Goal: Information Seeking & Learning: Learn about a topic

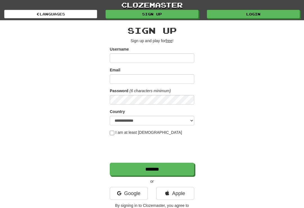
click at [253, 15] on link "Login" at bounding box center [253, 14] width 93 height 8
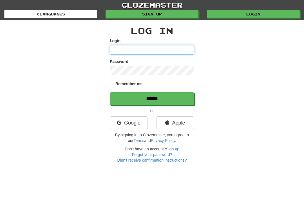
type input "**********"
click at [152, 98] on input "******" at bounding box center [152, 98] width 85 height 13
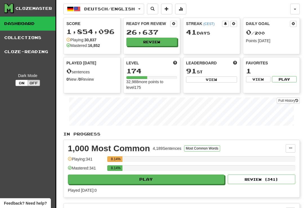
click at [154, 38] on button "Review" at bounding box center [151, 42] width 51 height 8
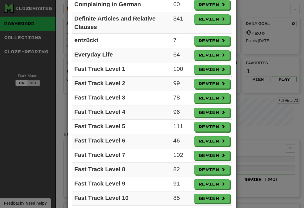
scroll to position [298, 0]
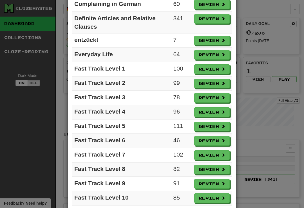
click at [216, 127] on button "Review" at bounding box center [211, 127] width 35 height 10
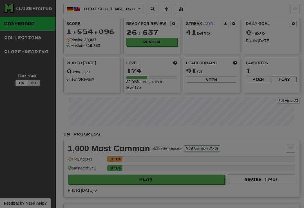
select select "**"
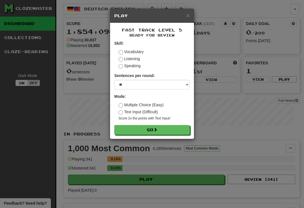
click at [167, 129] on button "Go" at bounding box center [151, 130] width 75 height 10
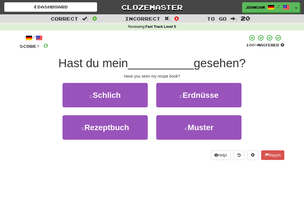
click at [117, 127] on span "Rezeptbuch" at bounding box center [107, 127] width 45 height 9
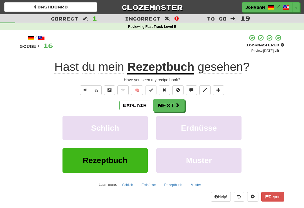
click at [174, 106] on button "Next" at bounding box center [169, 105] width 32 height 13
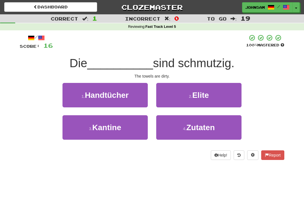
click at [135, 99] on button "1 . Handtücher" at bounding box center [105, 95] width 85 height 25
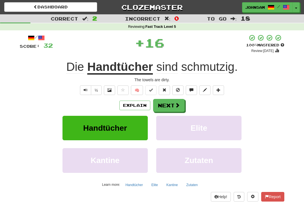
click at [175, 103] on span at bounding box center [177, 105] width 5 height 5
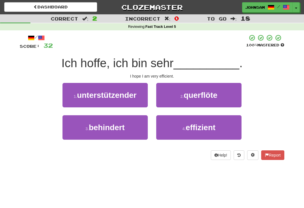
click at [180, 134] on button "4 . effizient" at bounding box center [198, 128] width 85 height 25
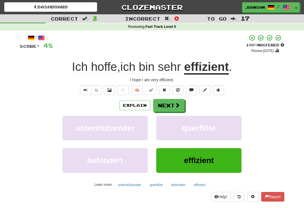
click at [174, 106] on button "Next" at bounding box center [169, 105] width 32 height 13
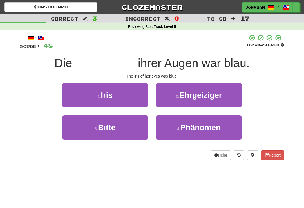
click at [140, 106] on button "1 . Iris" at bounding box center [105, 95] width 85 height 25
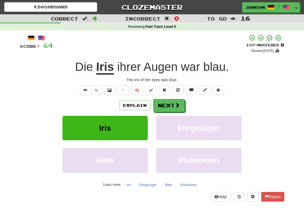
click at [172, 104] on button "Next" at bounding box center [169, 105] width 32 height 13
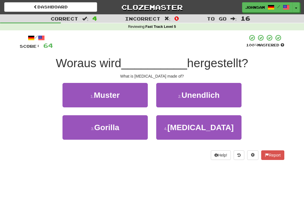
click at [176, 136] on button "4 . Aspirin" at bounding box center [198, 128] width 85 height 25
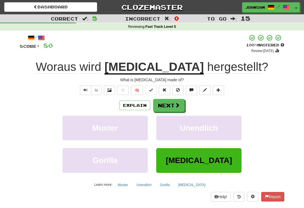
click at [174, 105] on button "Next" at bounding box center [169, 105] width 32 height 13
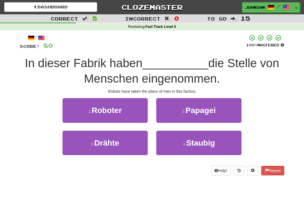
click at [136, 115] on button "1 . Roboter" at bounding box center [105, 110] width 85 height 25
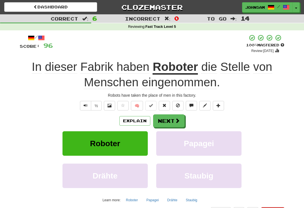
click at [171, 120] on button "Next" at bounding box center [169, 121] width 32 height 13
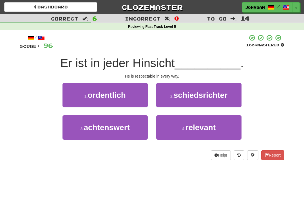
click at [136, 100] on button "1 . ordentlich" at bounding box center [105, 95] width 85 height 25
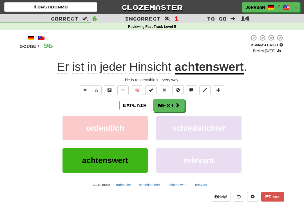
click at [83, 93] on button "Text-to-speech controls" at bounding box center [85, 91] width 11 height 10
click at [172, 106] on button "Next" at bounding box center [169, 105] width 32 height 13
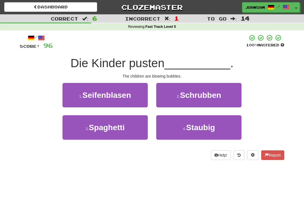
click at [121, 98] on span "Seifenblasen" at bounding box center [107, 95] width 49 height 9
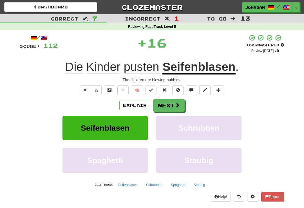
click at [175, 105] on span at bounding box center [177, 105] width 5 height 5
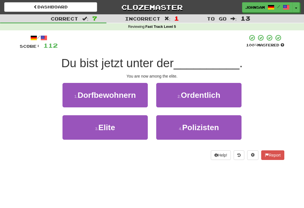
click at [124, 128] on button "3 . Elite" at bounding box center [105, 128] width 85 height 25
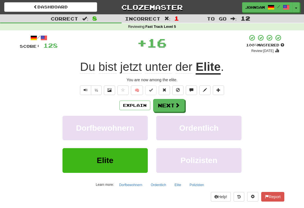
click at [172, 106] on button "Next" at bounding box center [169, 105] width 32 height 13
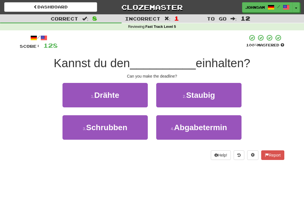
click at [189, 127] on span "Abgabetermin" at bounding box center [200, 127] width 53 height 9
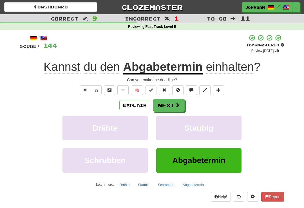
click at [173, 105] on button "Next" at bounding box center [169, 105] width 32 height 13
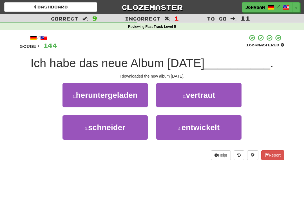
click at [121, 99] on span "heruntergeladen" at bounding box center [107, 95] width 62 height 9
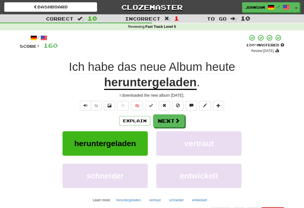
click at [173, 119] on button "Next" at bounding box center [169, 121] width 32 height 13
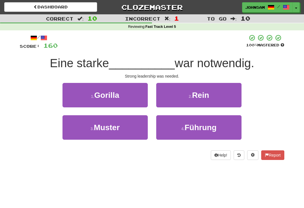
click at [177, 130] on button "4 . Führung" at bounding box center [198, 128] width 85 height 25
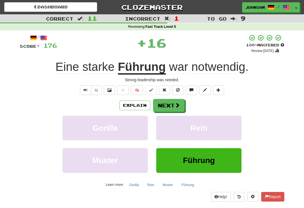
click at [174, 105] on button "Next" at bounding box center [169, 105] width 32 height 13
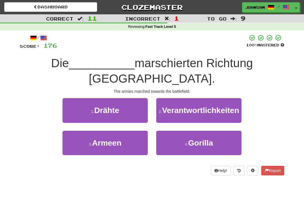
click at [126, 152] on button "3 . Armeen" at bounding box center [105, 143] width 85 height 25
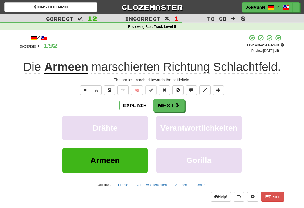
click at [178, 104] on span at bounding box center [177, 105] width 5 height 5
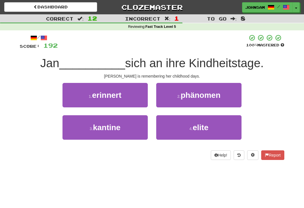
click at [134, 100] on button "1 . erinnert" at bounding box center [105, 95] width 85 height 25
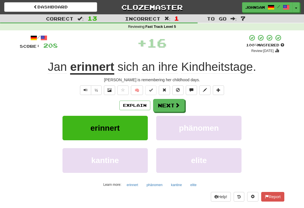
click at [175, 105] on span at bounding box center [177, 105] width 5 height 5
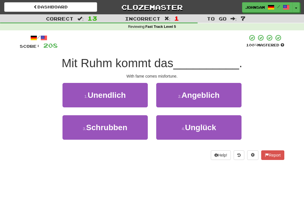
click at [174, 130] on button "4 . Unglück" at bounding box center [198, 128] width 85 height 25
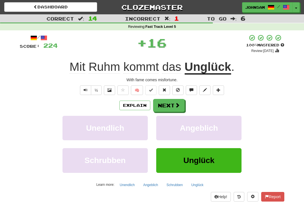
click at [173, 105] on button "Next" at bounding box center [169, 105] width 32 height 13
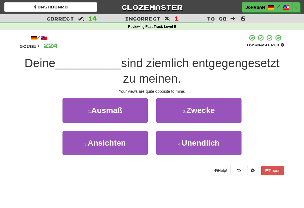
click at [130, 145] on button "3 . Ansichten" at bounding box center [105, 143] width 85 height 25
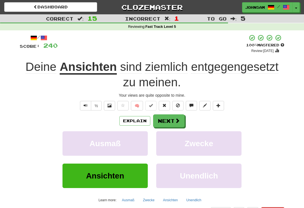
click at [171, 117] on button "Next" at bounding box center [169, 121] width 32 height 13
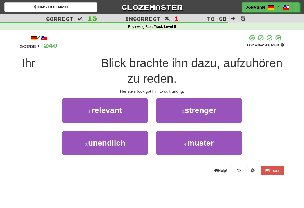
click at [185, 114] on span "strenger" at bounding box center [201, 110] width 32 height 9
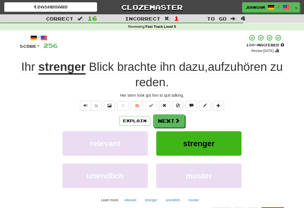
click at [172, 119] on button "Next" at bounding box center [169, 121] width 32 height 13
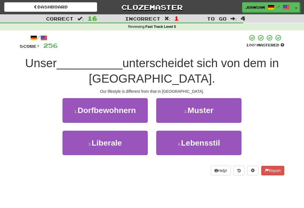
click at [174, 140] on button "4 . Lebensstil" at bounding box center [198, 143] width 85 height 25
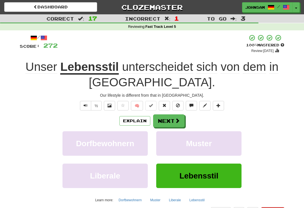
click at [171, 118] on button "Next" at bounding box center [169, 121] width 32 height 13
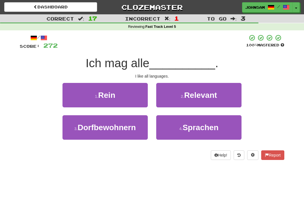
click at [172, 129] on button "4 . Sprachen" at bounding box center [198, 128] width 85 height 25
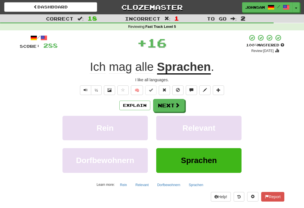
click at [173, 111] on button "Next" at bounding box center [169, 105] width 32 height 13
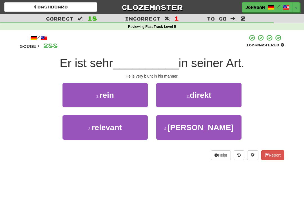
click at [184, 97] on button "2 . direkt" at bounding box center [198, 95] width 85 height 25
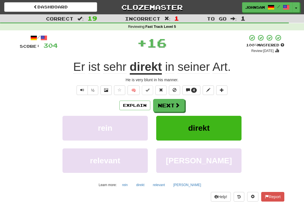
click at [172, 105] on button "Next" at bounding box center [169, 105] width 32 height 13
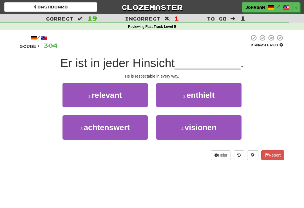
click at [129, 131] on span "achtenswert" at bounding box center [107, 127] width 46 height 9
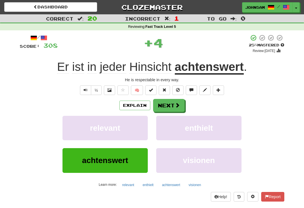
click at [172, 104] on button "Next" at bounding box center [169, 105] width 32 height 13
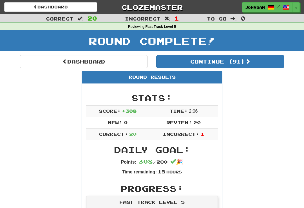
click at [231, 58] on button "Continue ( 91 )" at bounding box center [220, 61] width 128 height 13
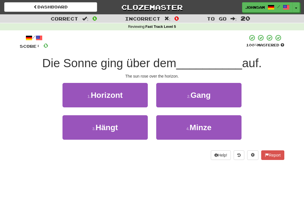
click at [119, 95] on span "Horizont" at bounding box center [107, 95] width 32 height 9
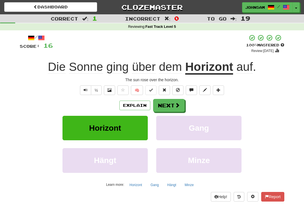
click at [173, 103] on button "Next" at bounding box center [169, 105] width 32 height 13
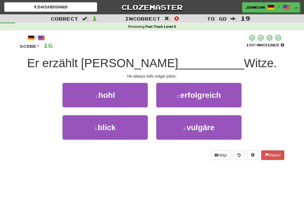
click at [179, 129] on button "4 . vulgäre" at bounding box center [198, 128] width 85 height 25
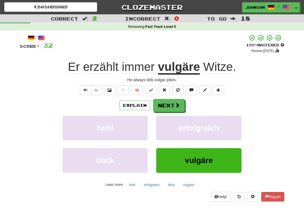
click at [173, 103] on button "Next" at bounding box center [169, 105] width 32 height 13
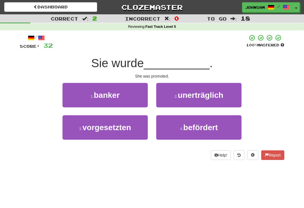
click at [182, 129] on small "4 ." at bounding box center [181, 129] width 3 height 5
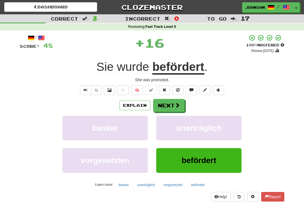
click at [172, 106] on button "Next" at bounding box center [169, 105] width 32 height 13
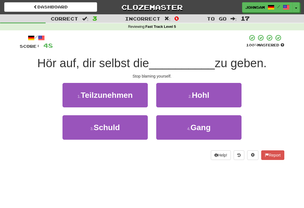
click at [123, 130] on button "3 . Schuld" at bounding box center [105, 128] width 85 height 25
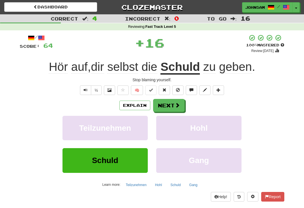
click at [174, 101] on button "Next" at bounding box center [169, 105] width 32 height 13
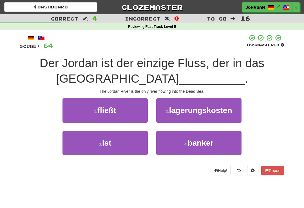
click at [128, 114] on button "1 . fließt" at bounding box center [105, 110] width 85 height 25
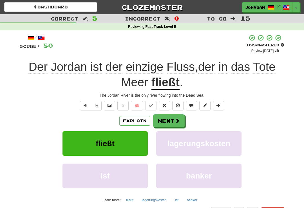
click at [170, 121] on button "Next" at bounding box center [169, 121] width 32 height 13
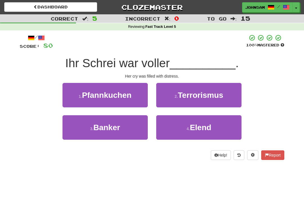
click at [184, 131] on button "4 . Elend" at bounding box center [198, 128] width 85 height 25
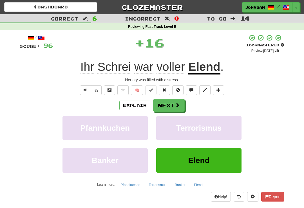
click at [168, 110] on button "Next" at bounding box center [169, 105] width 32 height 13
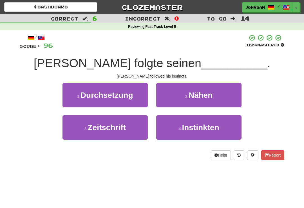
click at [187, 134] on button "4 . Instinkten" at bounding box center [198, 128] width 85 height 25
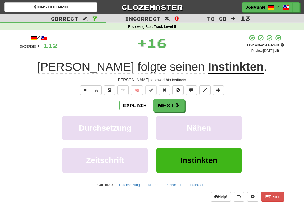
click at [172, 105] on button "Next" at bounding box center [169, 105] width 32 height 13
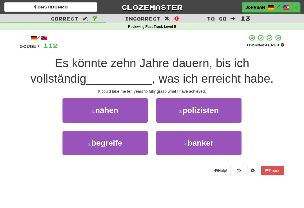
click at [129, 145] on button "3 . begreife" at bounding box center [105, 143] width 85 height 25
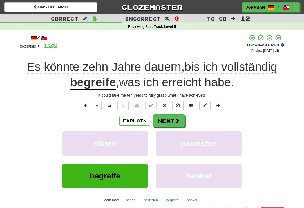
click at [169, 124] on button "Next" at bounding box center [169, 121] width 32 height 13
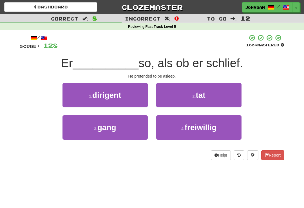
click at [181, 94] on button "2 . tat" at bounding box center [198, 95] width 85 height 25
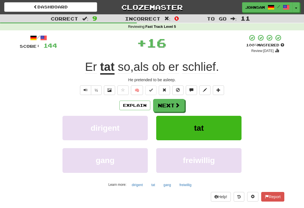
click at [170, 110] on button "Next" at bounding box center [169, 105] width 32 height 13
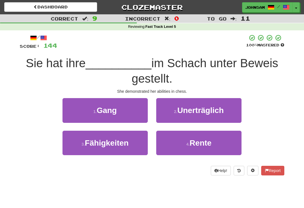
click at [124, 141] on span "Fähigkeiten" at bounding box center [107, 143] width 44 height 9
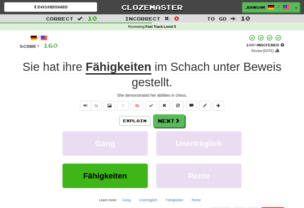
click at [172, 121] on button "Next" at bounding box center [169, 121] width 32 height 13
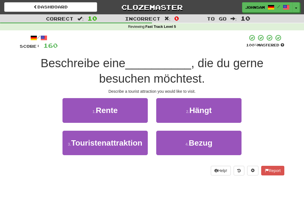
click at [128, 141] on span "Touristenattraktion" at bounding box center [106, 143] width 71 height 9
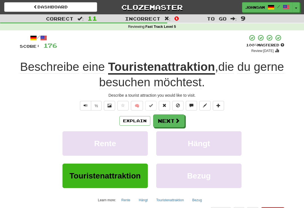
click at [171, 120] on button "Next" at bounding box center [169, 121] width 32 height 13
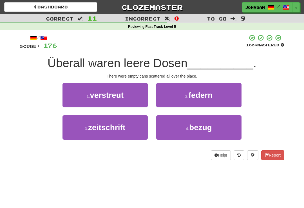
click at [125, 97] on button "1 . verstreut" at bounding box center [105, 95] width 85 height 25
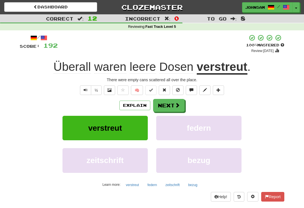
click at [176, 103] on span at bounding box center [177, 105] width 5 height 5
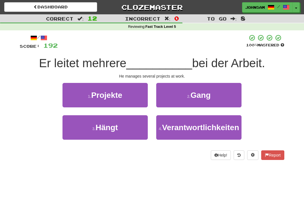
click at [127, 97] on button "1 . Projekte" at bounding box center [105, 95] width 85 height 25
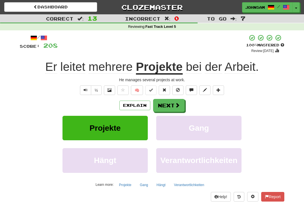
click at [173, 103] on button "Next" at bounding box center [169, 105] width 32 height 13
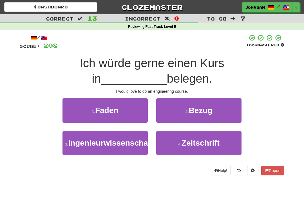
click at [108, 148] on span "Ingenieurwissenschaften" at bounding box center [115, 143] width 94 height 9
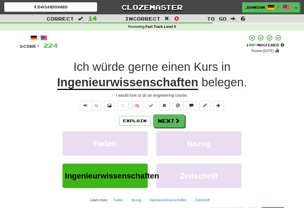
click at [173, 119] on button "Next" at bounding box center [169, 121] width 32 height 13
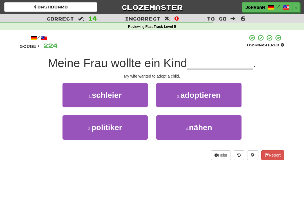
click at [187, 96] on span "adoptieren" at bounding box center [201, 95] width 40 height 9
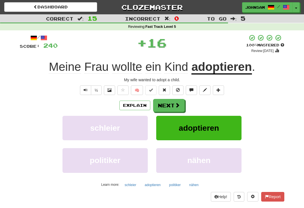
click at [171, 107] on button "Next" at bounding box center [169, 105] width 32 height 13
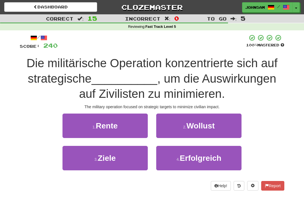
click at [108, 161] on span "Ziele" at bounding box center [107, 158] width 18 height 9
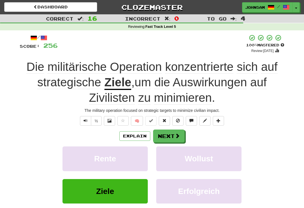
click at [176, 134] on span at bounding box center [177, 136] width 5 height 5
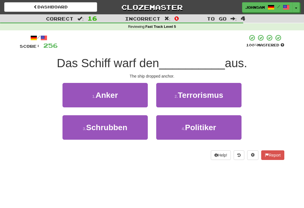
click at [121, 98] on button "1 . Anker" at bounding box center [105, 95] width 85 height 25
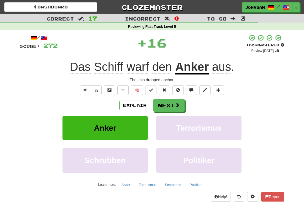
click at [171, 103] on button "Next" at bounding box center [169, 105] width 32 height 13
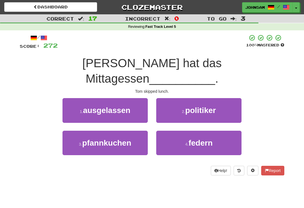
click at [128, 106] on span "ausgelassen" at bounding box center [106, 110] width 47 height 9
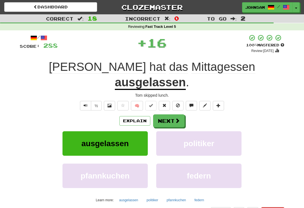
click at [166, 115] on button "Next" at bounding box center [169, 121] width 32 height 13
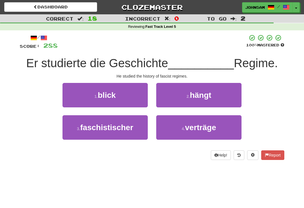
click at [120, 128] on span "faschistischer" at bounding box center [106, 127] width 53 height 9
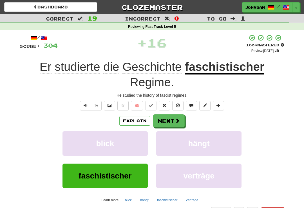
click at [172, 119] on button "Next" at bounding box center [169, 121] width 32 height 13
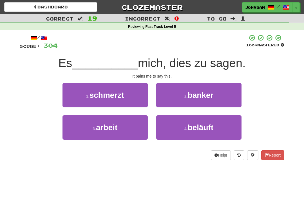
click at [133, 97] on button "1 . schmerzt" at bounding box center [105, 95] width 85 height 25
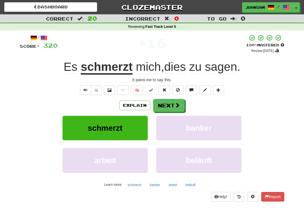
click at [172, 104] on button "Next" at bounding box center [169, 105] width 32 height 13
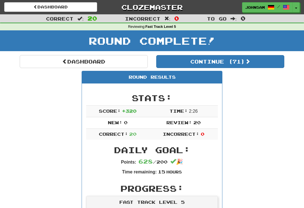
click at [81, 60] on link "Dashboard" at bounding box center [84, 61] width 128 height 13
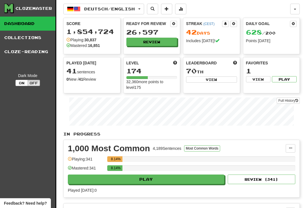
click at [154, 41] on button "Review" at bounding box center [151, 42] width 51 height 8
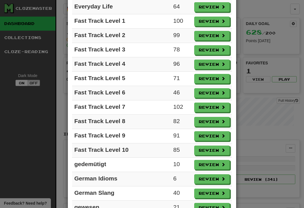
scroll to position [346, 0]
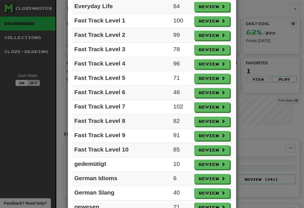
click at [216, 108] on button "Review" at bounding box center [211, 108] width 35 height 10
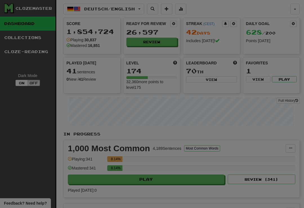
select select "**"
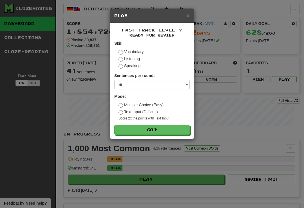
click at [182, 128] on button "Go" at bounding box center [151, 130] width 75 height 10
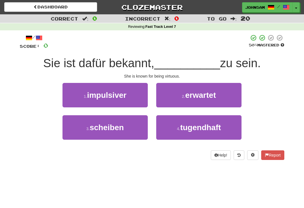
click at [193, 127] on span "tugendhaft" at bounding box center [200, 127] width 41 height 9
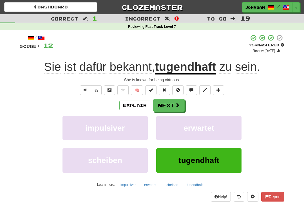
click at [180, 103] on button "Next" at bounding box center [169, 105] width 32 height 13
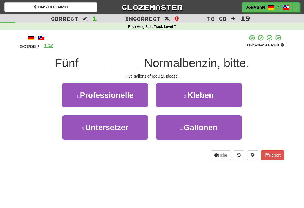
click at [181, 128] on small "4 ." at bounding box center [182, 129] width 3 height 5
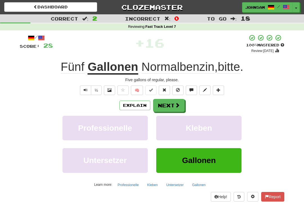
click at [180, 105] on span at bounding box center [177, 105] width 5 height 5
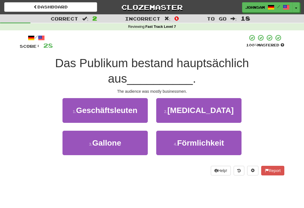
click at [130, 112] on span "Geschäftsleuten" at bounding box center [106, 110] width 61 height 9
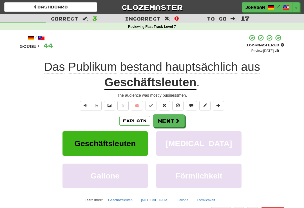
click at [173, 119] on button "Next" at bounding box center [169, 121] width 32 height 13
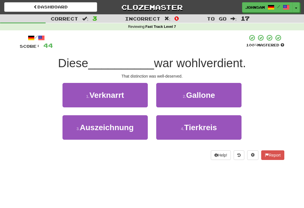
click at [137, 133] on button "3 . Auszeichnung" at bounding box center [105, 128] width 85 height 25
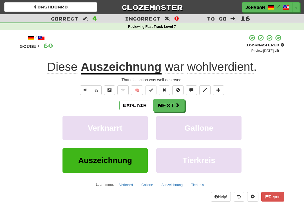
click at [85, 91] on span "Text-to-speech controls" at bounding box center [86, 90] width 4 height 4
click at [176, 103] on span at bounding box center [177, 105] width 5 height 5
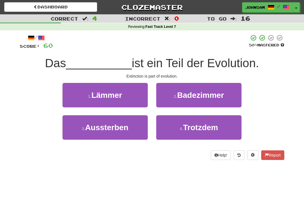
click at [126, 129] on span "Aussterben" at bounding box center [106, 127] width 43 height 9
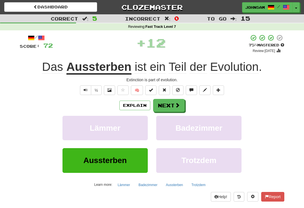
click at [173, 104] on button "Next" at bounding box center [169, 105] width 32 height 13
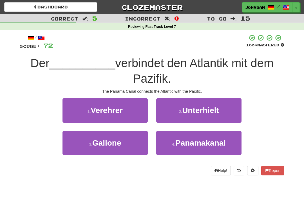
click at [168, 143] on button "4 . Panamakanal" at bounding box center [198, 143] width 85 height 25
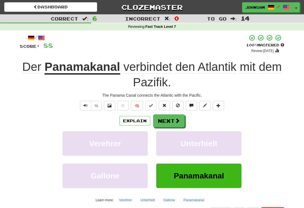
click at [169, 117] on button "Next" at bounding box center [169, 121] width 32 height 13
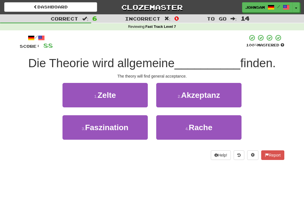
click at [185, 99] on span "Akzeptanz" at bounding box center [200, 95] width 39 height 9
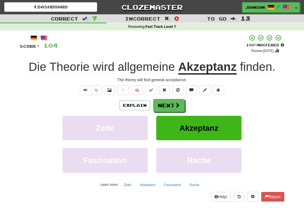
click at [168, 105] on button "Next" at bounding box center [169, 105] width 32 height 13
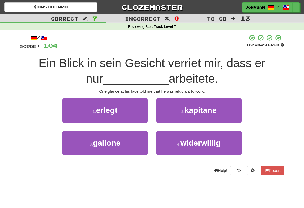
click at [179, 143] on small "4 ." at bounding box center [178, 144] width 3 height 5
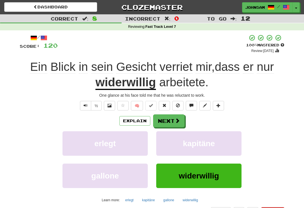
click at [170, 121] on button "Next" at bounding box center [169, 121] width 32 height 13
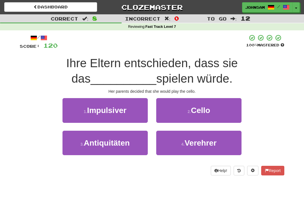
click at [183, 117] on button "2 . Cello" at bounding box center [198, 110] width 85 height 25
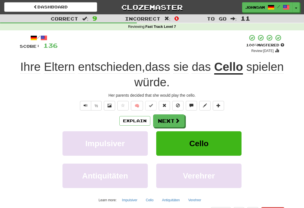
click at [170, 120] on button "Next" at bounding box center [169, 121] width 32 height 13
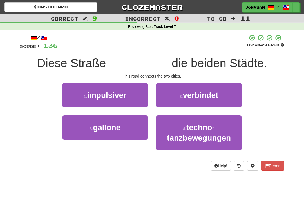
click at [184, 97] on span "verbindet" at bounding box center [200, 95] width 35 height 9
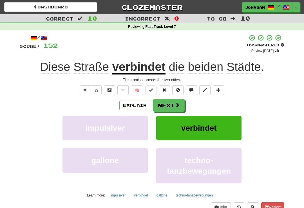
click at [42, 7] on link "Dashboard" at bounding box center [50, 7] width 93 height 10
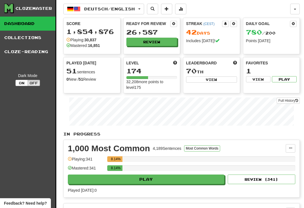
click at [154, 41] on button "Review" at bounding box center [151, 42] width 51 height 8
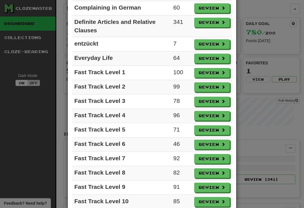
scroll to position [294, 0]
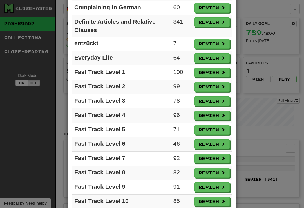
click at [215, 75] on button "Review" at bounding box center [211, 73] width 35 height 10
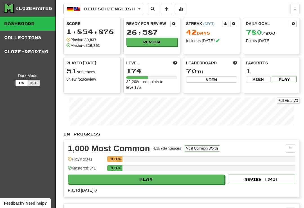
select select "**"
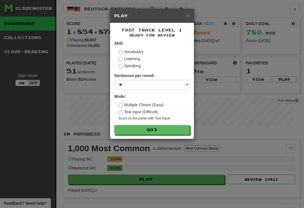
click at [164, 125] on button "Go" at bounding box center [151, 130] width 75 height 10
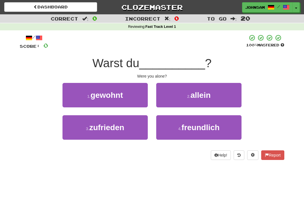
click at [178, 98] on button "2 . allein" at bounding box center [198, 95] width 85 height 25
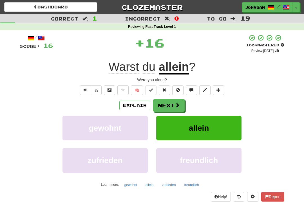
click at [176, 101] on button "Next" at bounding box center [169, 105] width 32 height 13
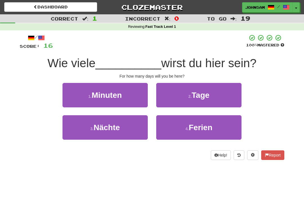
click at [184, 96] on button "2 . Tage" at bounding box center [198, 95] width 85 height 25
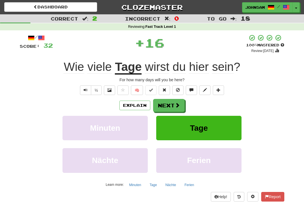
click at [174, 103] on button "Next" at bounding box center [169, 105] width 32 height 13
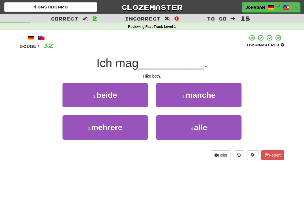
click at [134, 98] on button "1 . beide" at bounding box center [105, 95] width 85 height 25
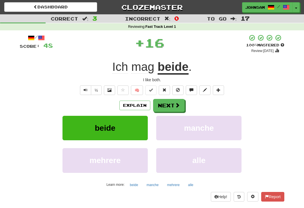
click at [166, 107] on button "Next" at bounding box center [169, 105] width 32 height 13
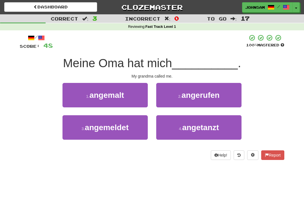
click at [179, 96] on small "2 ." at bounding box center [179, 96] width 3 height 5
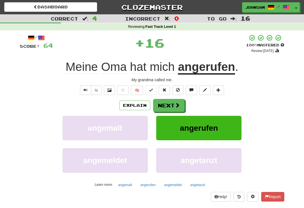
click at [169, 106] on button "Next" at bounding box center [169, 105] width 32 height 13
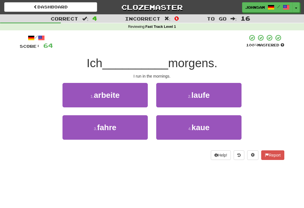
click at [185, 97] on button "2 . laufe" at bounding box center [198, 95] width 85 height 25
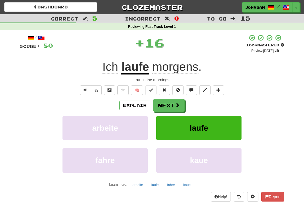
click at [169, 103] on button "Next" at bounding box center [169, 105] width 32 height 13
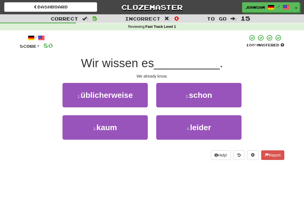
click at [188, 94] on small "2 ." at bounding box center [187, 96] width 3 height 5
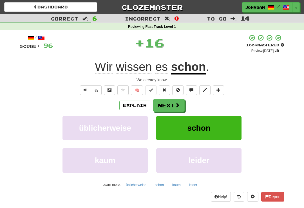
click at [172, 104] on button "Next" at bounding box center [169, 105] width 32 height 13
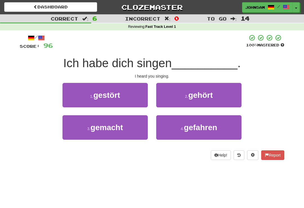
click at [183, 95] on button "2 . gehört" at bounding box center [198, 95] width 85 height 25
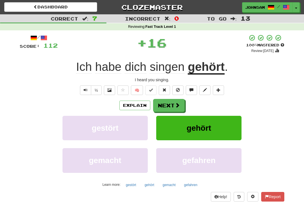
click at [170, 105] on button "Next" at bounding box center [169, 105] width 32 height 13
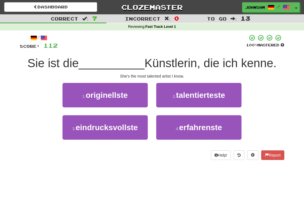
click at [189, 99] on button "2 . talentierteste" at bounding box center [198, 95] width 85 height 25
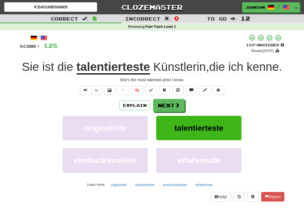
click at [172, 112] on button "Next" at bounding box center [169, 105] width 32 height 13
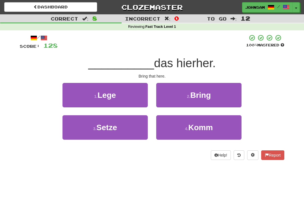
click at [184, 99] on button "2 . Bring" at bounding box center [198, 95] width 85 height 25
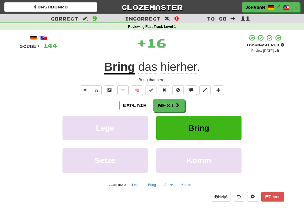
click at [172, 106] on button "Next" at bounding box center [169, 105] width 32 height 13
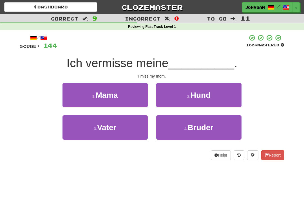
click at [138, 98] on button "1 . Mama" at bounding box center [105, 95] width 85 height 25
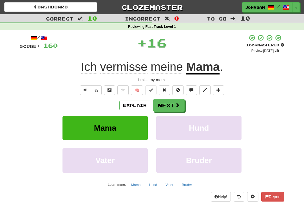
click at [170, 108] on button "Next" at bounding box center [169, 105] width 32 height 13
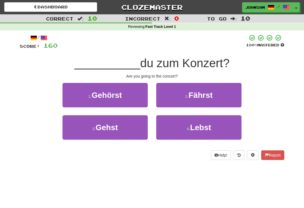
click at [134, 130] on button "3 . Gehst" at bounding box center [105, 128] width 85 height 25
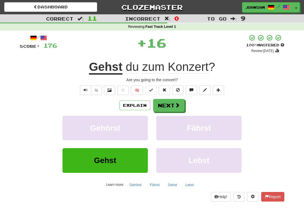
click at [165, 107] on button "Next" at bounding box center [169, 105] width 32 height 13
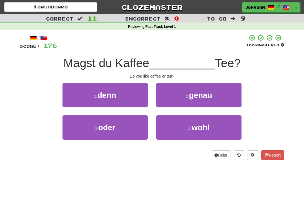
click at [133, 132] on button "3 . oder" at bounding box center [105, 128] width 85 height 25
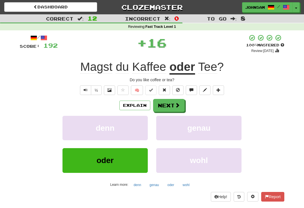
click at [169, 104] on button "Next" at bounding box center [169, 105] width 32 height 13
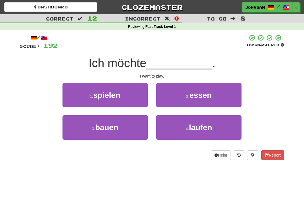
click at [136, 98] on button "1 . spielen" at bounding box center [105, 95] width 85 height 25
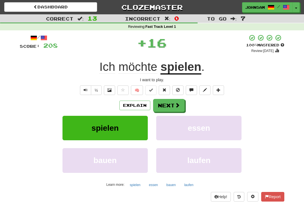
click at [170, 106] on button "Next" at bounding box center [169, 105] width 32 height 13
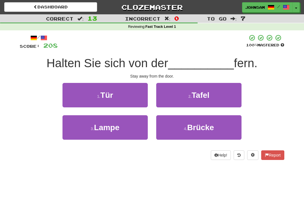
click at [131, 99] on button "1 . Tür" at bounding box center [105, 95] width 85 height 25
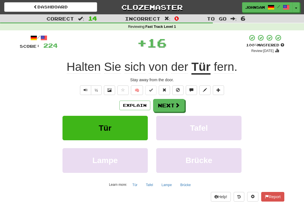
click at [165, 105] on button "Next" at bounding box center [169, 105] width 32 height 13
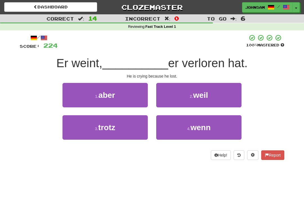
click at [179, 103] on button "2 . weil" at bounding box center [198, 95] width 85 height 25
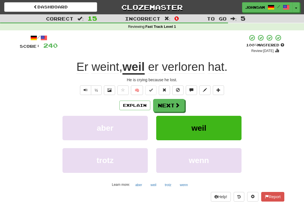
click at [167, 104] on button "Next" at bounding box center [169, 105] width 32 height 13
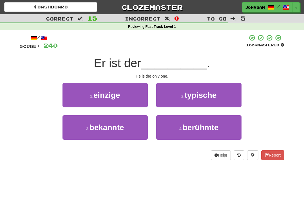
click at [132, 101] on button "1 . einzige" at bounding box center [105, 95] width 85 height 25
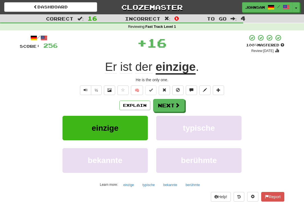
click at [165, 110] on button "Next" at bounding box center [169, 105] width 32 height 13
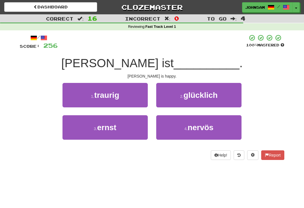
click at [180, 97] on small "2 ." at bounding box center [181, 96] width 3 height 5
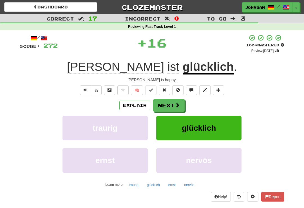
click at [168, 104] on button "Next" at bounding box center [169, 105] width 32 height 13
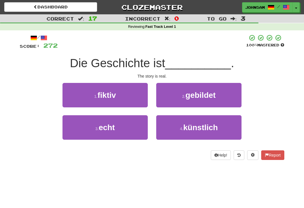
click at [129, 132] on button "3 . echt" at bounding box center [105, 128] width 85 height 25
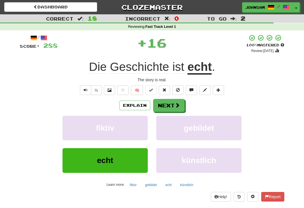
click at [168, 109] on button "Next" at bounding box center [169, 105] width 32 height 13
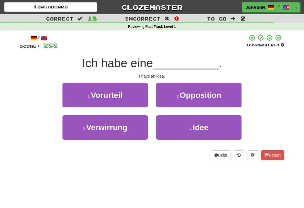
click at [172, 125] on button "4 . Idee" at bounding box center [198, 128] width 85 height 25
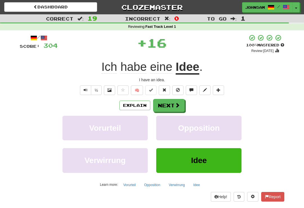
click at [168, 105] on button "Next" at bounding box center [169, 105] width 32 height 13
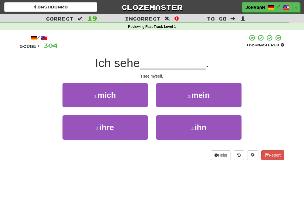
click at [130, 98] on button "1 . mich" at bounding box center [105, 95] width 85 height 25
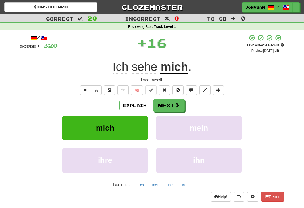
click at [165, 110] on button "Next" at bounding box center [169, 105] width 32 height 13
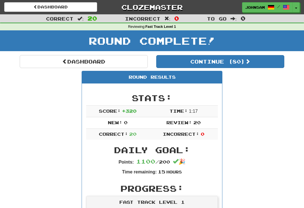
click at [87, 58] on link "Dashboard" at bounding box center [84, 61] width 128 height 13
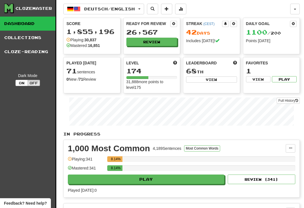
click at [159, 38] on button "Review" at bounding box center [151, 42] width 51 height 8
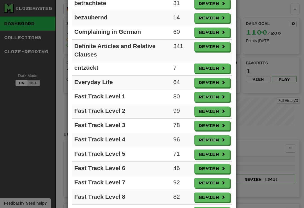
scroll to position [270, 0]
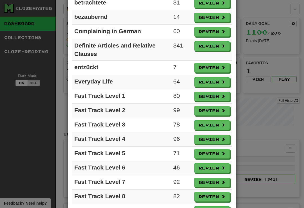
click at [213, 111] on button "Review" at bounding box center [211, 111] width 35 height 10
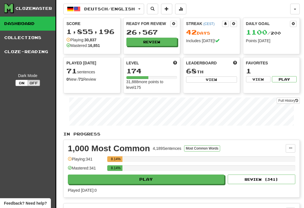
select select "**"
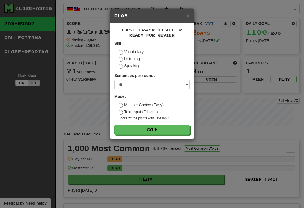
click at [172, 126] on button "Go" at bounding box center [151, 130] width 75 height 10
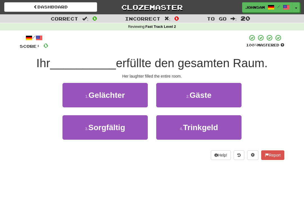
click at [124, 101] on button "1 . Gelächter" at bounding box center [105, 95] width 85 height 25
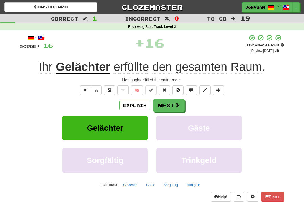
click at [170, 106] on button "Next" at bounding box center [169, 105] width 32 height 13
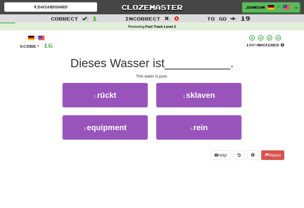
click at [174, 131] on button "4 . rein" at bounding box center [198, 128] width 85 height 25
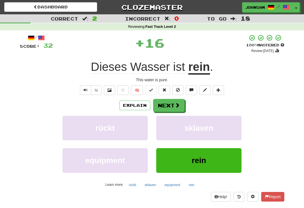
click at [169, 103] on button "Next" at bounding box center [169, 105] width 32 height 13
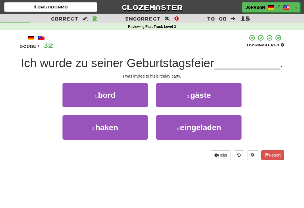
click at [173, 134] on button "4 . eingeladen" at bounding box center [198, 128] width 85 height 25
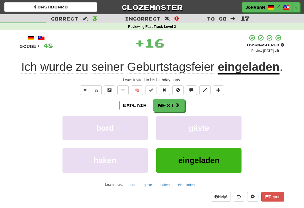
click at [170, 111] on button "Next" at bounding box center [169, 105] width 32 height 13
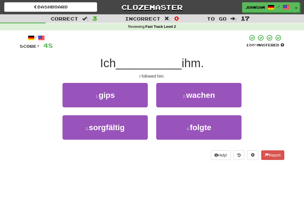
click at [172, 126] on button "4 . folgte" at bounding box center [198, 128] width 85 height 25
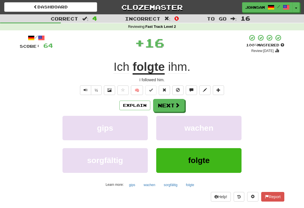
click at [172, 106] on button "Next" at bounding box center [169, 105] width 32 height 13
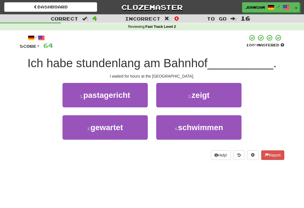
click at [130, 134] on button "3 . gewartet" at bounding box center [105, 128] width 85 height 25
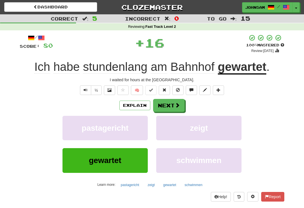
click at [167, 109] on button "Next" at bounding box center [169, 105] width 32 height 13
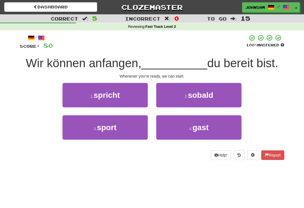
click at [182, 96] on button "2 . sobald" at bounding box center [198, 95] width 85 height 25
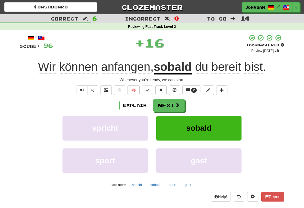
click at [172, 106] on button "Next" at bounding box center [169, 105] width 32 height 13
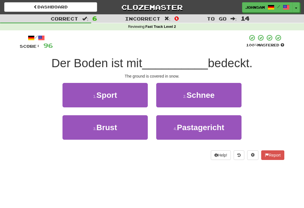
click at [179, 96] on button "2 . Schnee" at bounding box center [198, 95] width 85 height 25
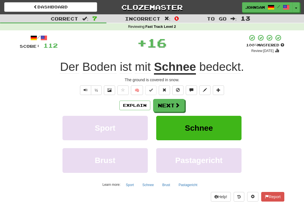
click at [171, 105] on button "Next" at bounding box center [169, 105] width 32 height 13
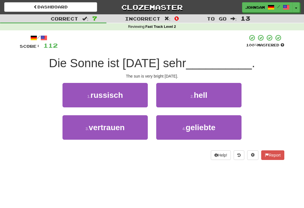
click at [186, 96] on button "2 . hell" at bounding box center [198, 95] width 85 height 25
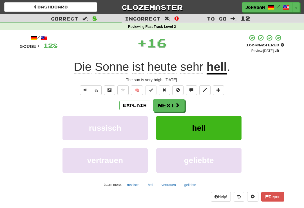
click at [174, 103] on button "Next" at bounding box center [169, 105] width 32 height 13
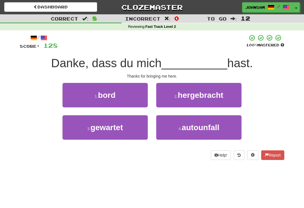
click at [187, 97] on span "hergebracht" at bounding box center [201, 95] width 46 height 9
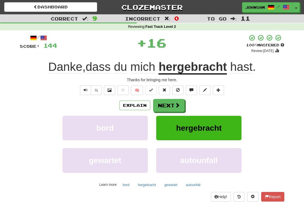
click at [171, 105] on button "Next" at bounding box center [169, 105] width 32 height 13
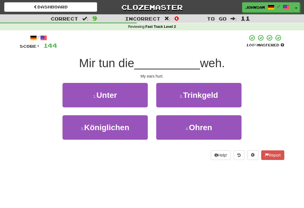
click at [178, 133] on button "4 . Ohren" at bounding box center [198, 128] width 85 height 25
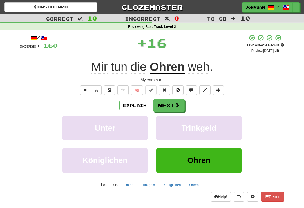
click at [39, 8] on link "Dashboard" at bounding box center [50, 7] width 93 height 10
